Goal: Find specific page/section: Find specific page/section

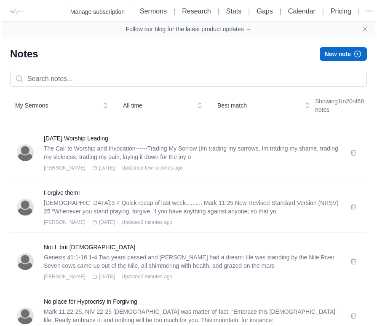
click at [364, 28] on icon "Close banner" at bounding box center [364, 28] width 3 height 3
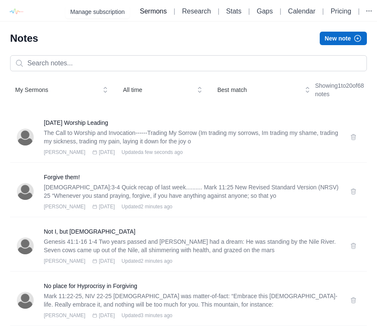
click at [145, 13] on link "Sermons" at bounding box center [153, 11] width 27 height 7
click at [143, 9] on link "Sermons" at bounding box center [153, 11] width 27 height 7
click at [144, 10] on link "Sermons" at bounding box center [153, 11] width 27 height 7
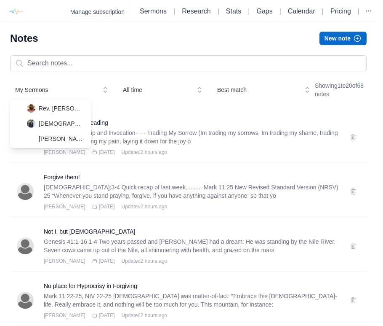
click at [32, 89] on span "My Sermons" at bounding box center [55, 90] width 81 height 8
click at [58, 108] on span "[PERSON_NAME]" at bounding box center [62, 108] width 46 height 8
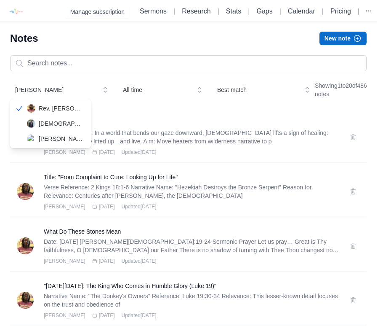
click at [59, 89] on span "[PERSON_NAME]" at bounding box center [55, 90] width 81 height 8
click at [59, 122] on span "[DEMOGRAPHIC_DATA] [PERSON_NAME]" at bounding box center [62, 123] width 46 height 8
